Goal: Find specific page/section: Find specific page/section

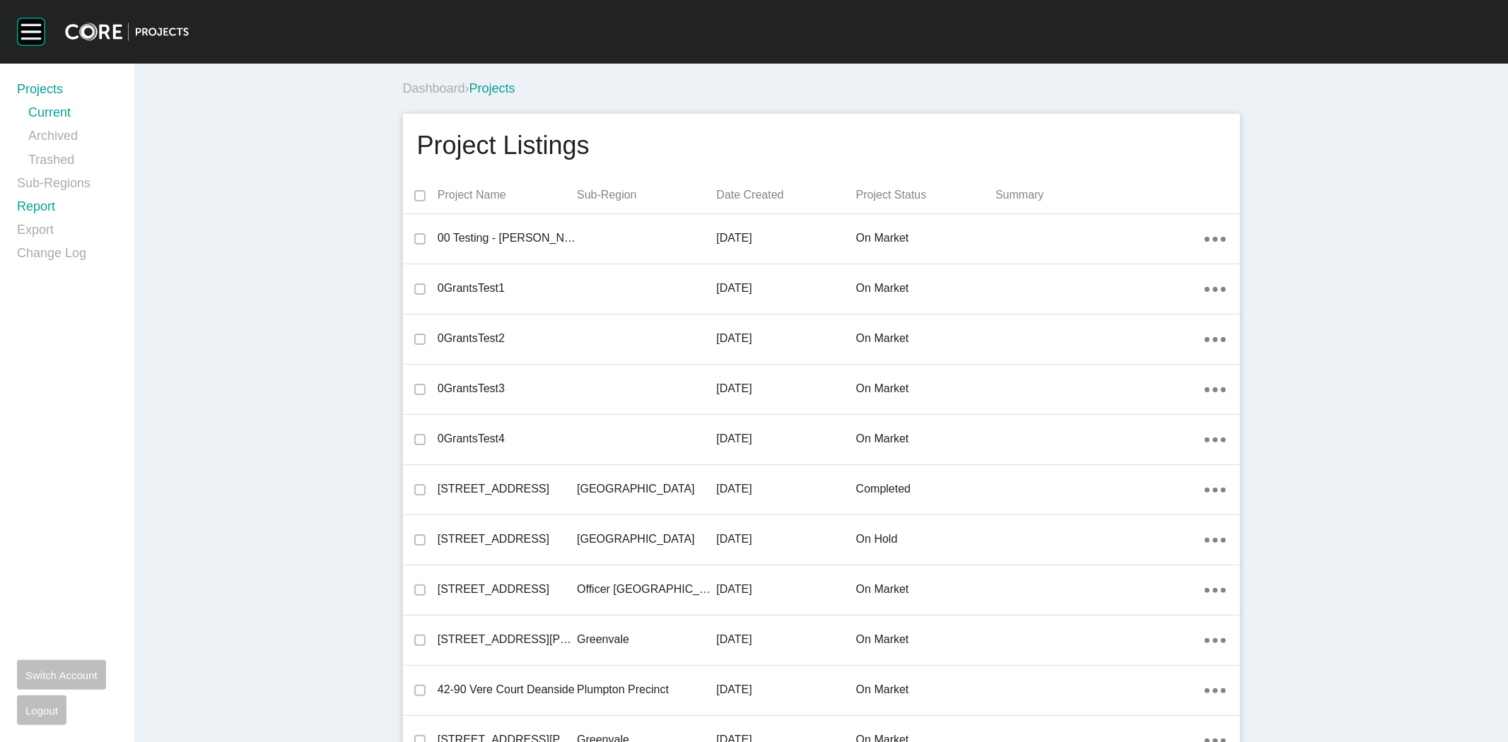
click at [44, 204] on link "Report" at bounding box center [67, 209] width 100 height 23
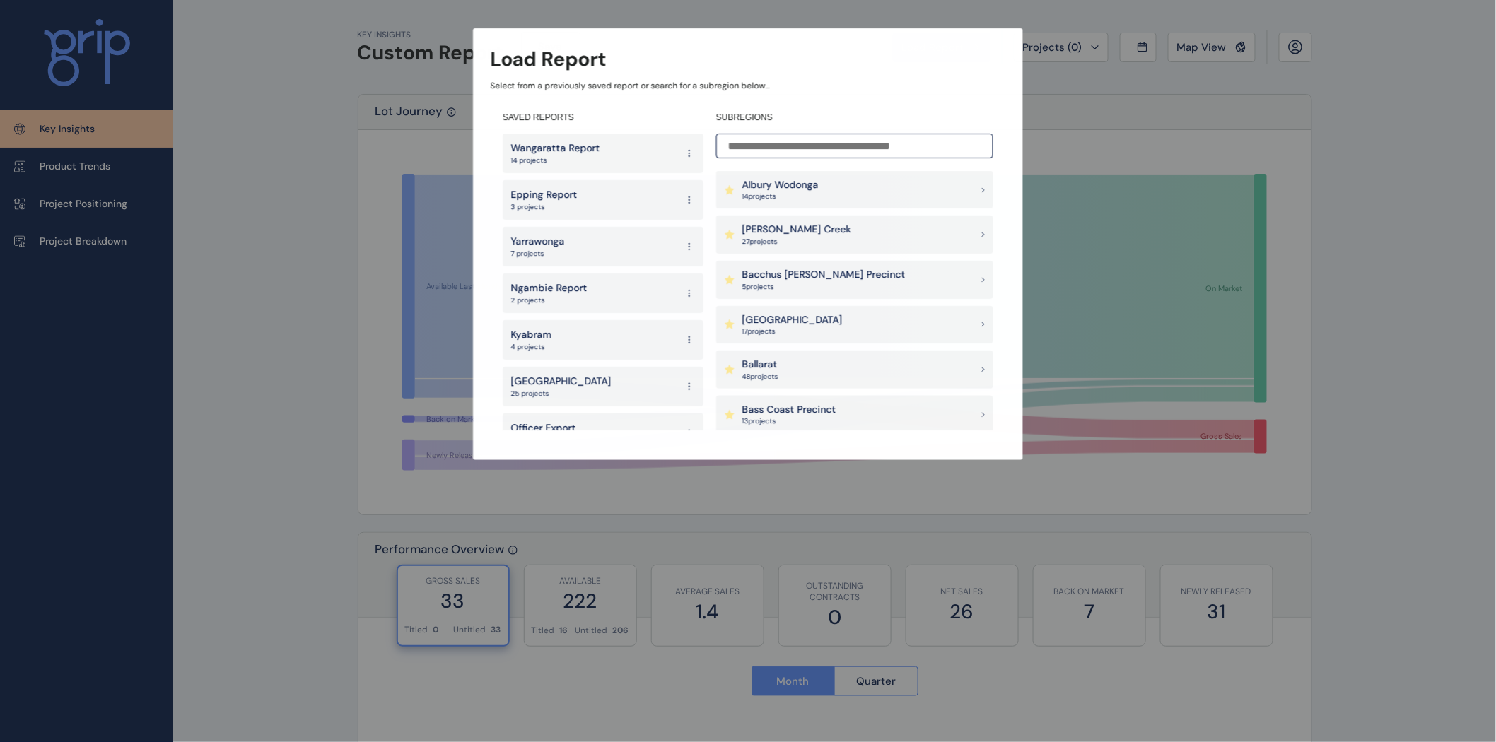
click at [840, 153] on input at bounding box center [854, 146] width 277 height 25
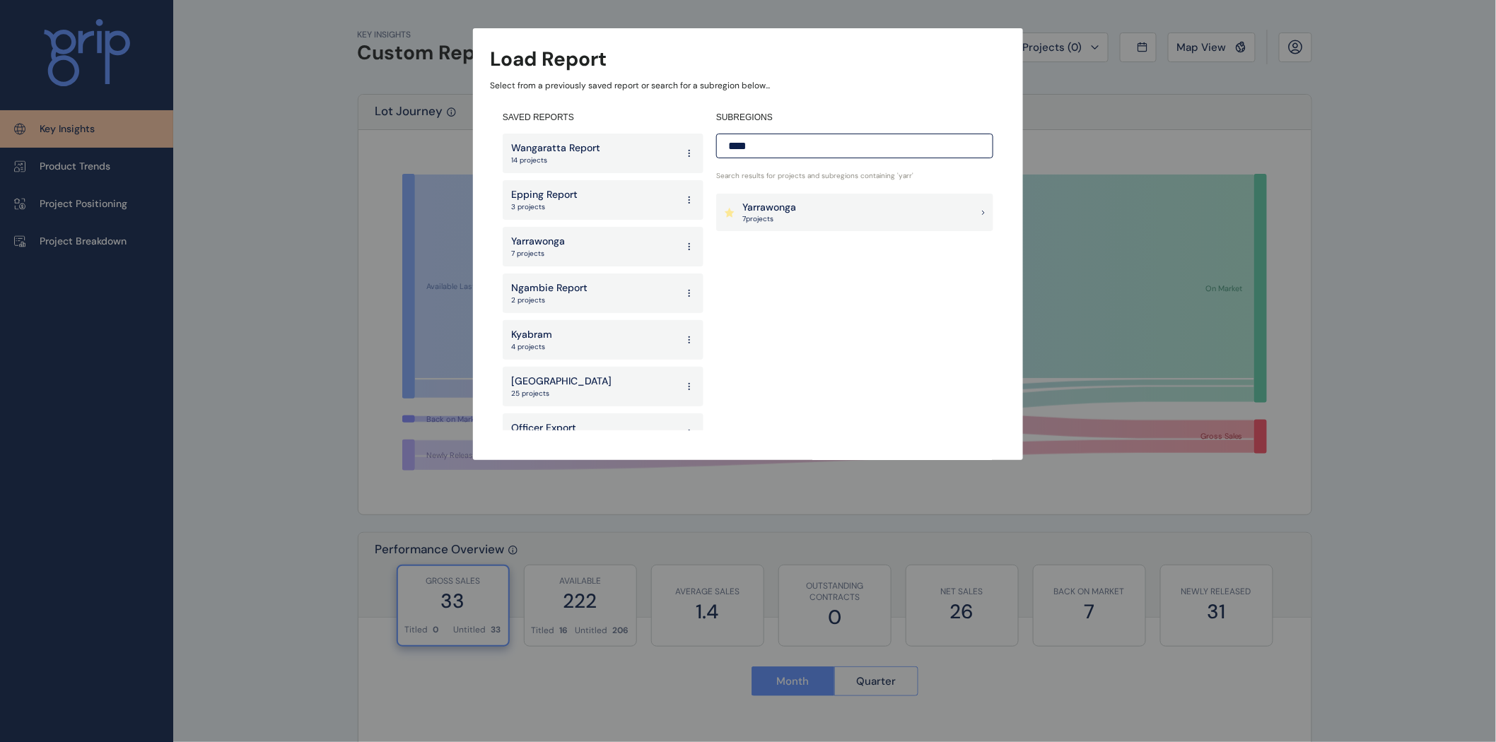
type input "****"
click at [833, 212] on div "Yarrawonga 7 project s" at bounding box center [854, 213] width 277 height 38
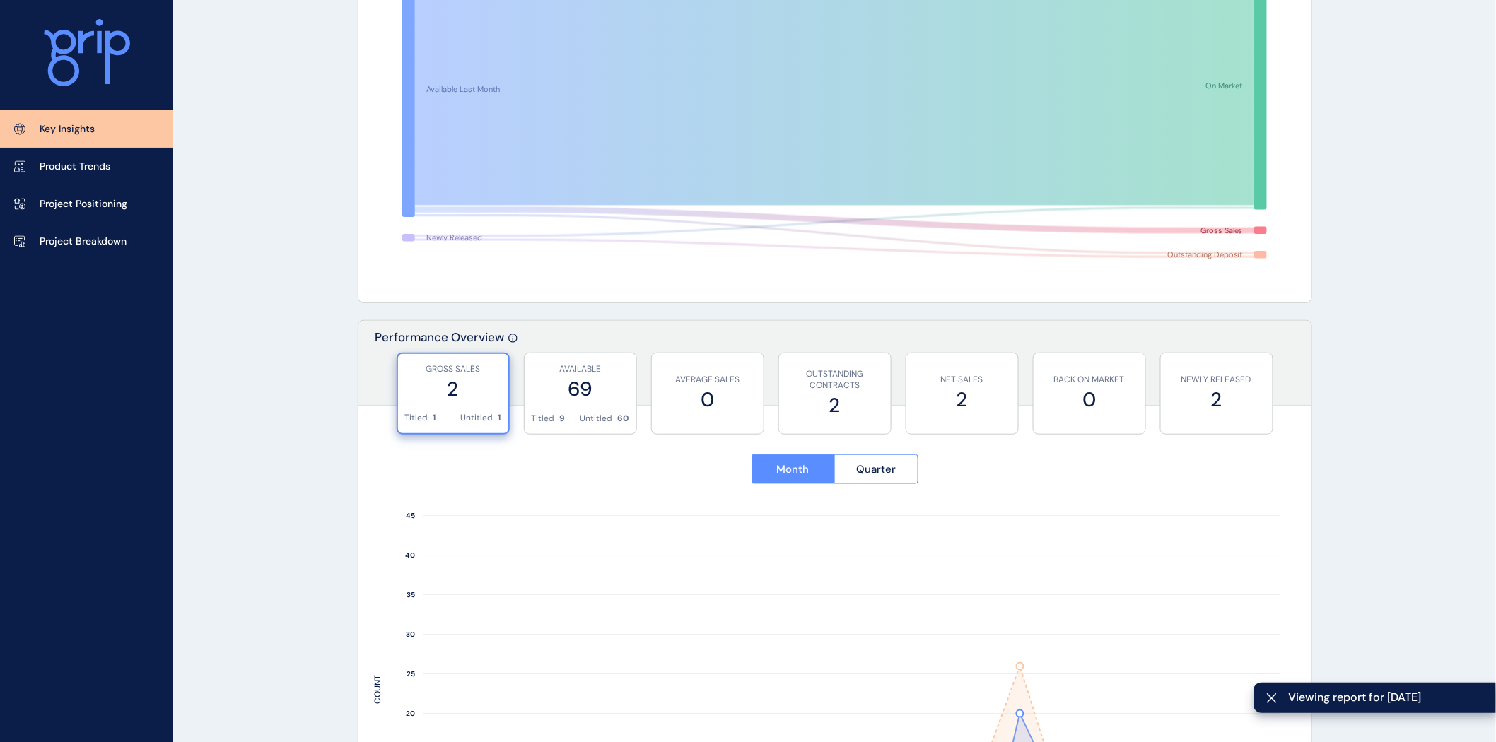
scroll to position [214, 0]
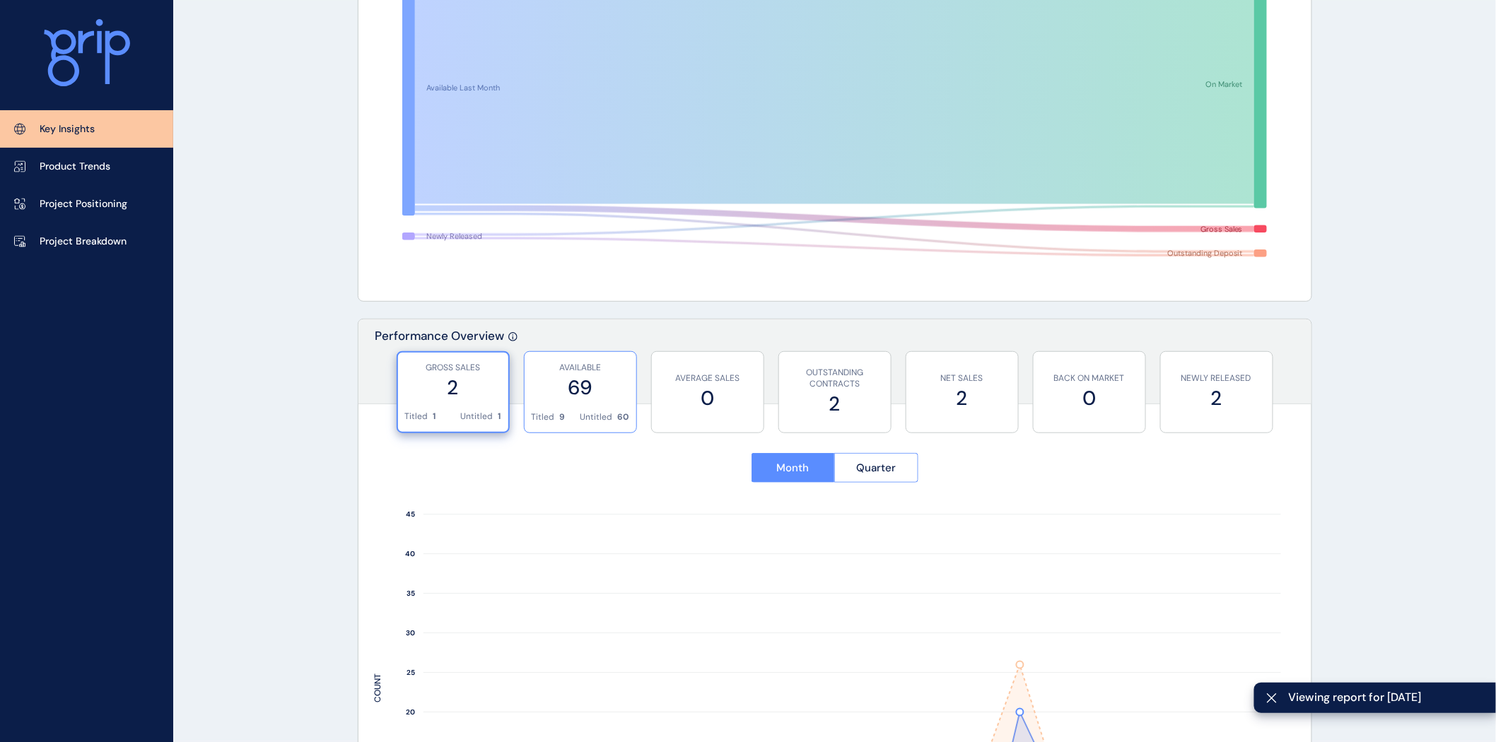
click at [577, 416] on div "Titled 9 Untitled 60" at bounding box center [581, 422] width 98 height 21
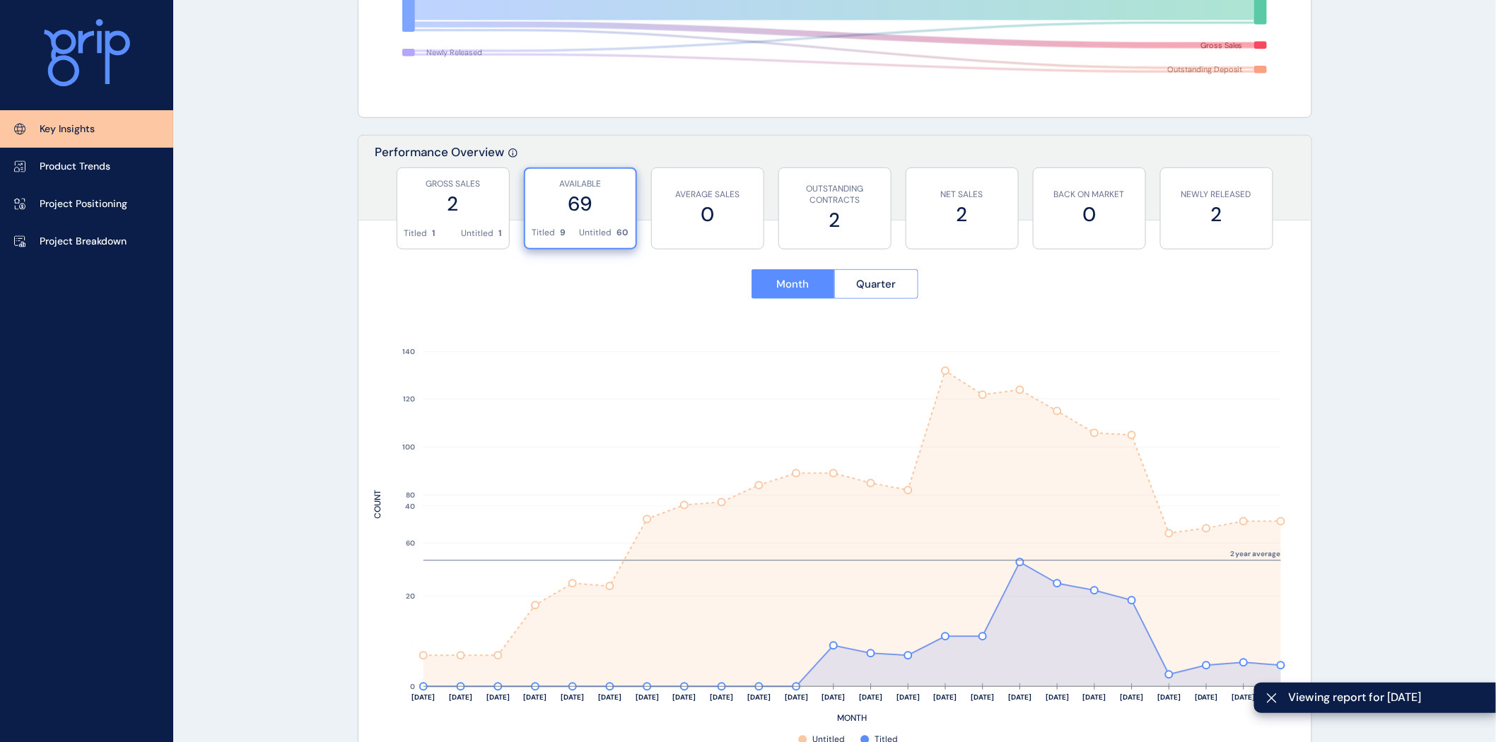
scroll to position [456, 0]
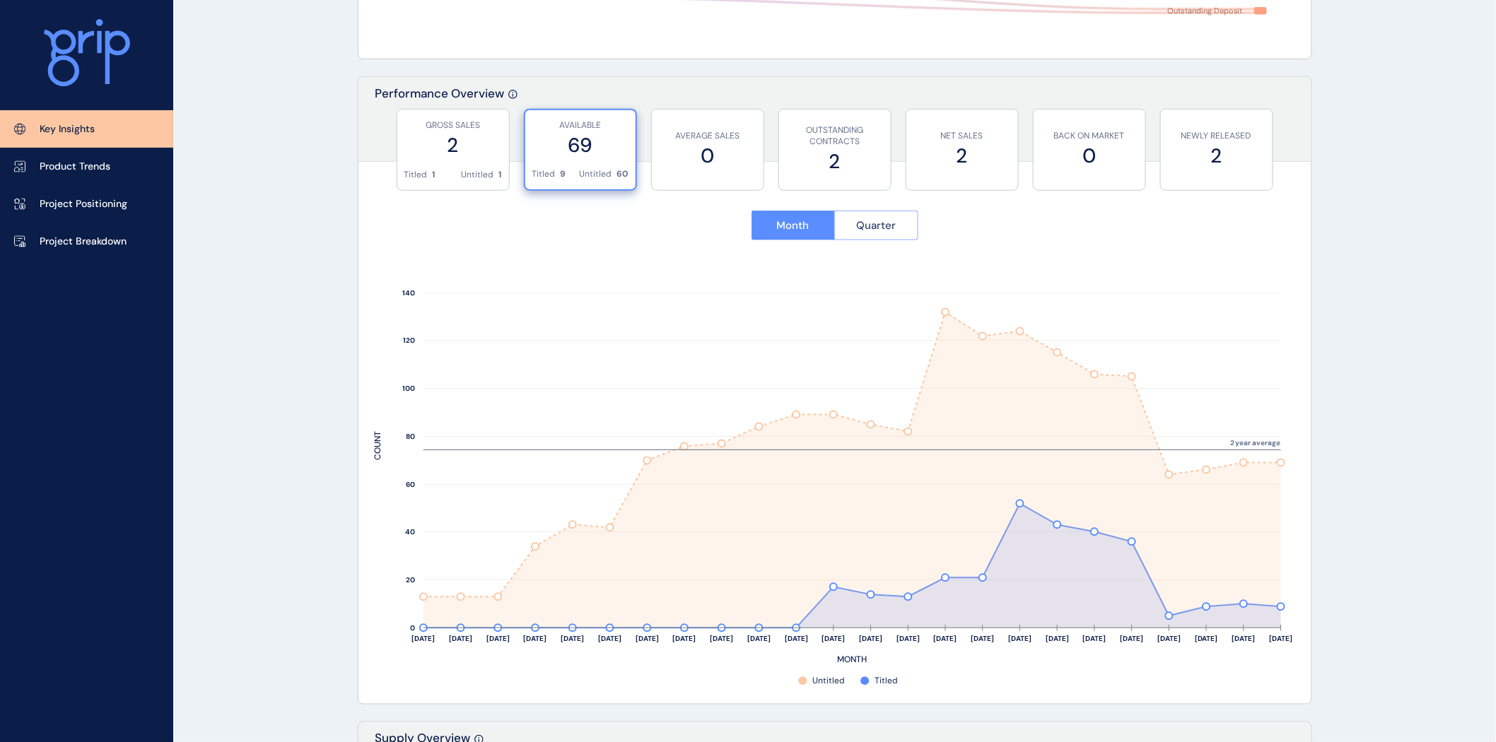
click at [863, 221] on span "Quarter" at bounding box center [876, 225] width 40 height 14
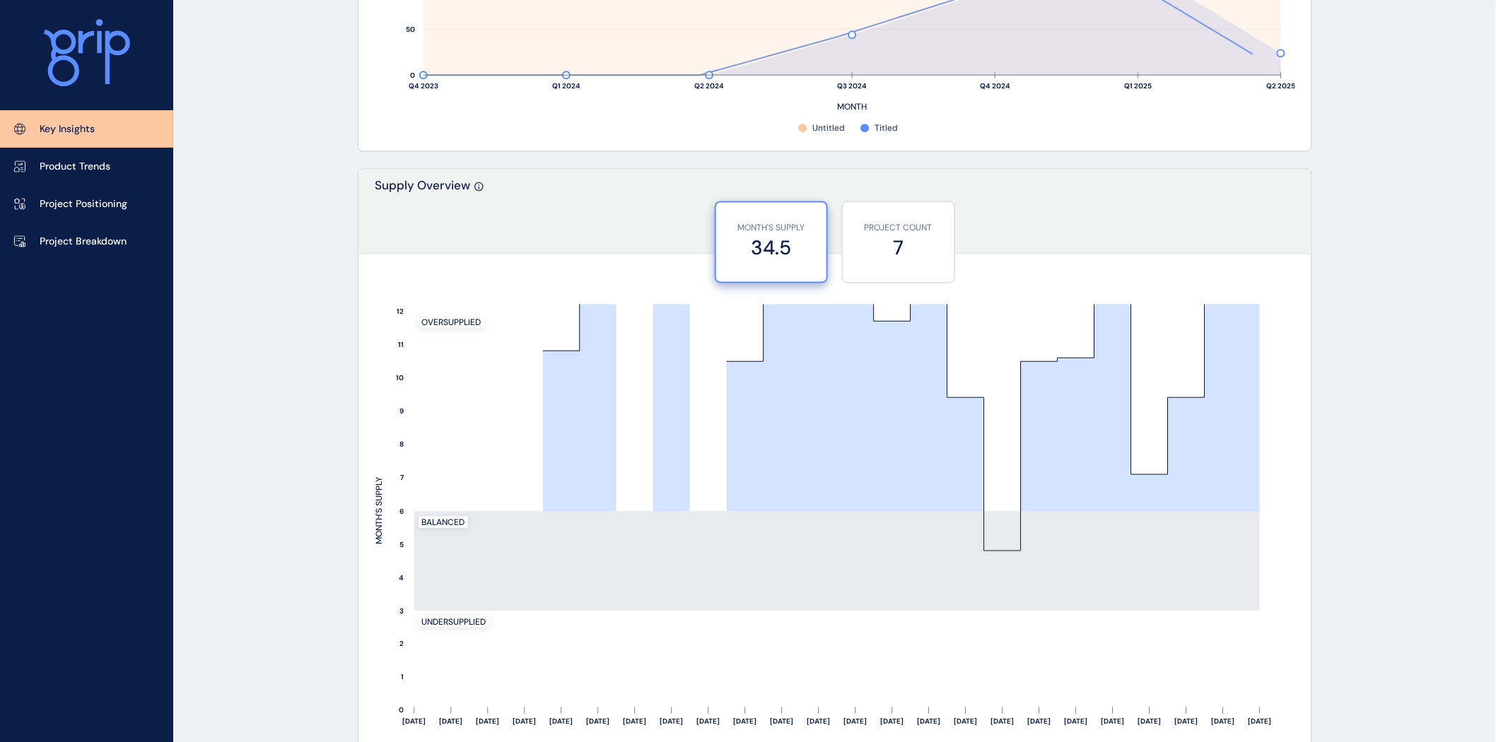
scroll to position [1010, 0]
